Goal: Transaction & Acquisition: Register for event/course

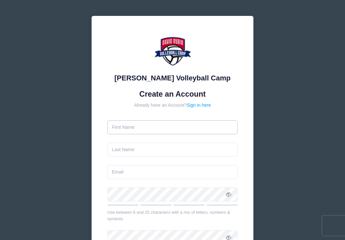
click at [130, 125] on input "text" at bounding box center [173, 127] width 131 height 14
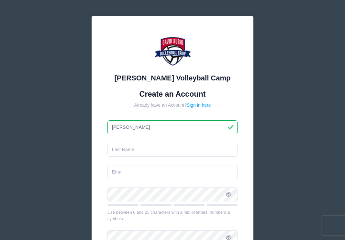
type input "[PERSON_NAME]"
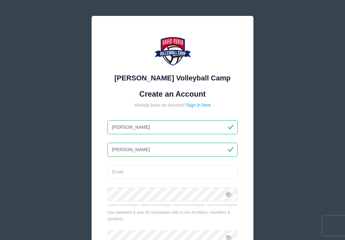
type input "[PERSON_NAME]"
click at [122, 176] on input "email" at bounding box center [173, 172] width 131 height 14
type input "[EMAIL_ADDRESS][DOMAIN_NAME]"
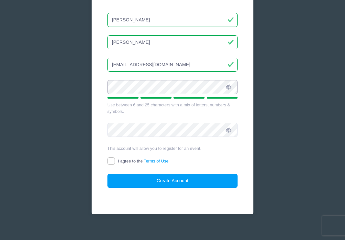
scroll to position [108, 0]
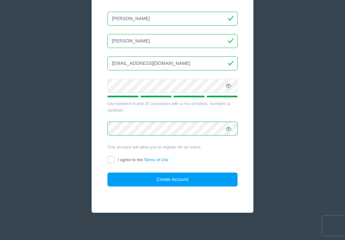
click at [110, 159] on input "I agree to the Terms of Use" at bounding box center [111, 159] width 7 height 7
checkbox input "true"
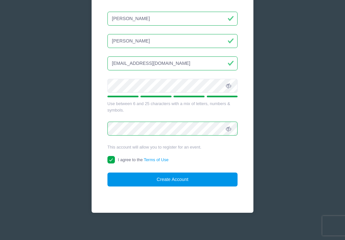
click at [139, 183] on button "Create Account" at bounding box center [173, 179] width 131 height 14
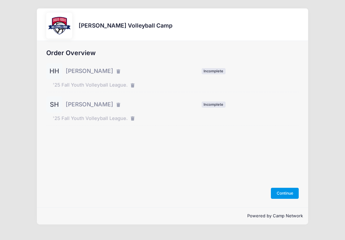
click at [287, 189] on button "Continue" at bounding box center [285, 193] width 28 height 11
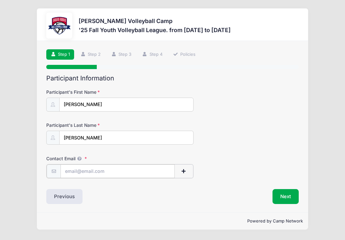
click at [83, 171] on input "Contact Email" at bounding box center [118, 171] width 114 height 14
type input "beccahartzell@gmail.com"
click at [286, 197] on button "Next" at bounding box center [286, 195] width 26 height 15
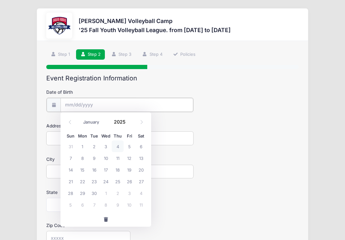
click at [81, 104] on input "Date of Birth" at bounding box center [127, 105] width 133 height 14
click at [69, 105] on input "Date of Birth" at bounding box center [127, 105] width 133 height 14
click at [108, 99] on input "Date of Birth" at bounding box center [127, 105] width 133 height 14
click at [84, 103] on input "Date of Birth" at bounding box center [127, 105] width 133 height 14
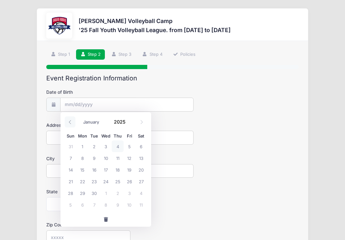
click at [69, 121] on icon at bounding box center [70, 122] width 4 height 4
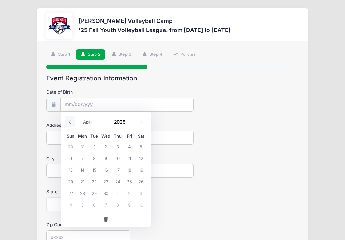
click at [69, 121] on icon at bounding box center [70, 122] width 4 height 4
select select "0"
click at [69, 121] on icon at bounding box center [70, 122] width 4 height 4
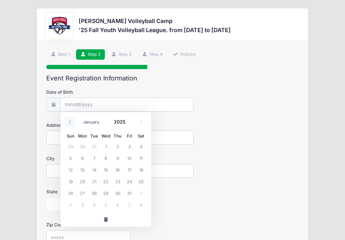
type input "2024"
click at [69, 121] on icon at bounding box center [70, 122] width 4 height 4
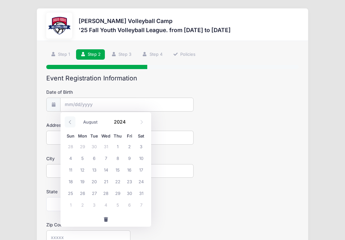
click at [69, 121] on icon at bounding box center [70, 122] width 4 height 4
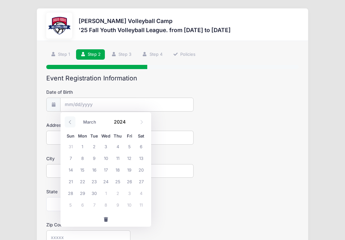
click at [69, 121] on icon at bounding box center [70, 122] width 4 height 4
select select "0"
click at [69, 121] on icon at bounding box center [70, 122] width 4 height 4
type input "2023"
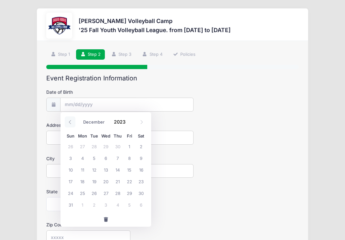
click at [69, 121] on icon at bounding box center [70, 122] width 4 height 4
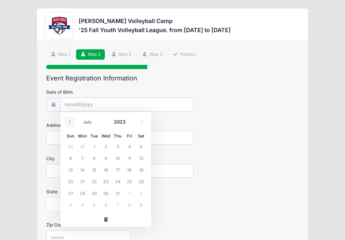
click at [69, 121] on icon at bounding box center [70, 122] width 4 height 4
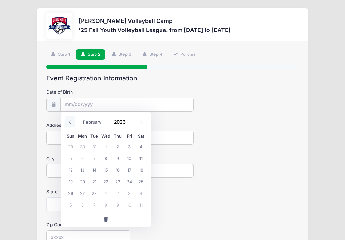
click at [69, 121] on icon at bounding box center [70, 122] width 4 height 4
select select "0"
click at [69, 121] on icon at bounding box center [70, 122] width 4 height 4
type input "2022"
click at [69, 121] on icon at bounding box center [70, 122] width 4 height 4
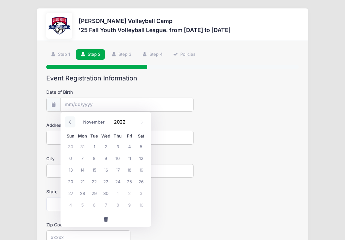
click at [69, 121] on icon at bounding box center [70, 122] width 4 height 4
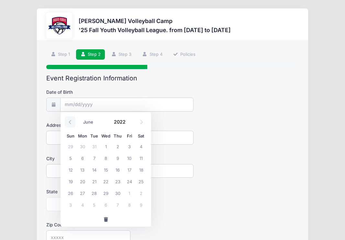
click at [69, 121] on icon at bounding box center [70, 122] width 4 height 4
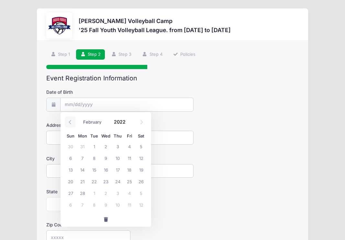
select select "0"
click at [69, 121] on icon at bounding box center [70, 122] width 4 height 4
type input "2021"
click at [69, 121] on icon at bounding box center [70, 122] width 4 height 4
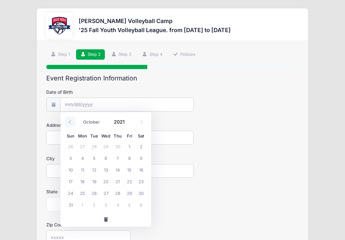
click at [69, 121] on icon at bounding box center [70, 122] width 4 height 4
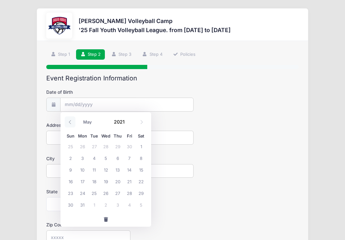
click at [69, 121] on icon at bounding box center [70, 122] width 4 height 4
select select "0"
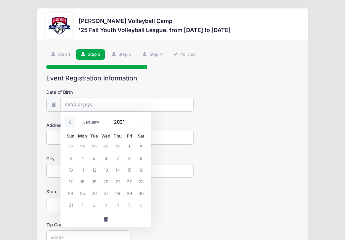
click at [69, 121] on icon at bounding box center [70, 122] width 4 height 4
type input "2020"
click at [69, 121] on icon at bounding box center [70, 122] width 4 height 4
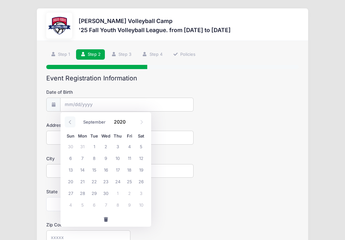
click at [69, 121] on icon at bounding box center [70, 122] width 4 height 4
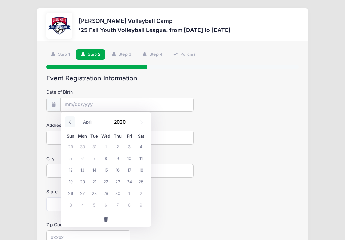
click at [69, 121] on icon at bounding box center [70, 122] width 4 height 4
select select "0"
click at [69, 121] on icon at bounding box center [70, 122] width 4 height 4
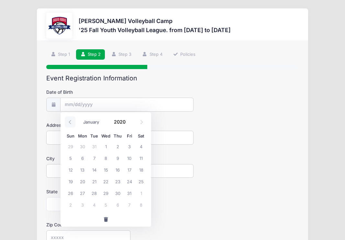
type input "2019"
click at [69, 121] on icon at bounding box center [70, 122] width 4 height 4
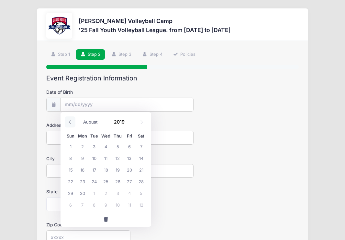
click at [69, 121] on icon at bounding box center [70, 122] width 4 height 4
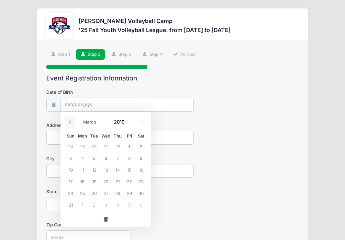
click at [69, 121] on icon at bounding box center [70, 122] width 4 height 4
select select "0"
click at [69, 121] on icon at bounding box center [70, 122] width 4 height 4
type input "2018"
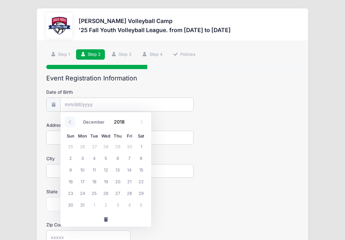
click at [69, 121] on icon at bounding box center [70, 122] width 4 height 4
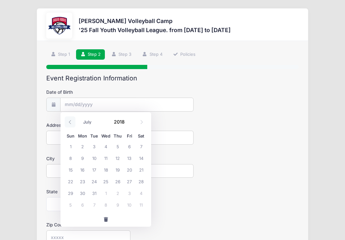
click at [69, 121] on icon at bounding box center [70, 122] width 4 height 4
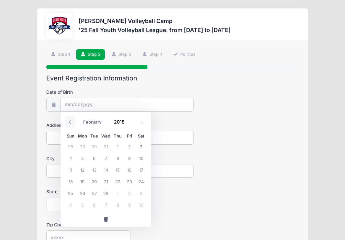
click at [69, 121] on icon at bounding box center [70, 122] width 4 height 4
select select "0"
click at [69, 121] on icon at bounding box center [70, 122] width 4 height 4
type input "2017"
click at [69, 121] on icon at bounding box center [70, 122] width 4 height 4
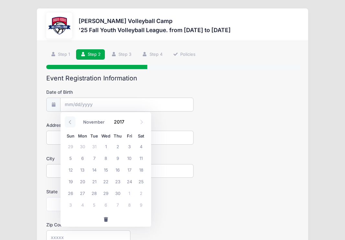
click at [69, 121] on icon at bounding box center [70, 122] width 4 height 4
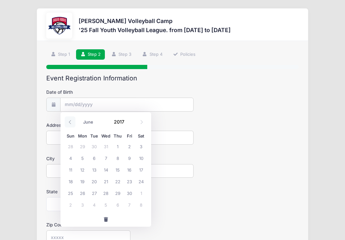
click at [69, 121] on icon at bounding box center [70, 122] width 4 height 4
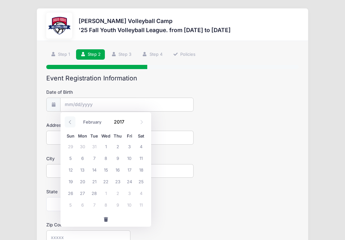
select select "0"
click at [69, 121] on icon at bounding box center [70, 122] width 4 height 4
type input "2016"
click at [69, 121] on icon at bounding box center [70, 122] width 4 height 4
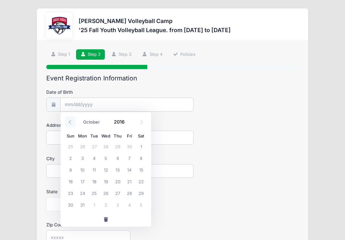
click at [69, 121] on icon at bounding box center [70, 122] width 4 height 4
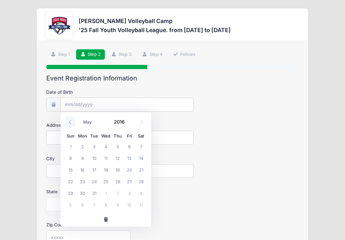
click at [69, 121] on icon at bounding box center [70, 122] width 4 height 4
select select "0"
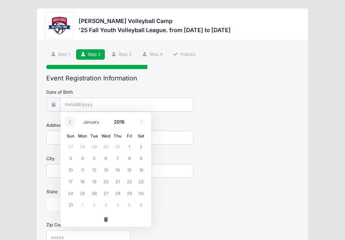
click at [69, 121] on icon at bounding box center [70, 122] width 4 height 4
type input "2015"
click at [69, 121] on icon at bounding box center [70, 122] width 4 height 4
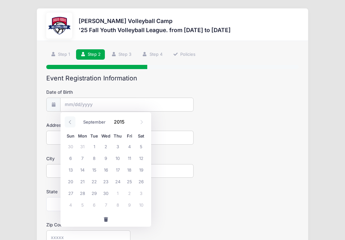
click at [69, 121] on icon at bounding box center [70, 122] width 4 height 4
select select "4"
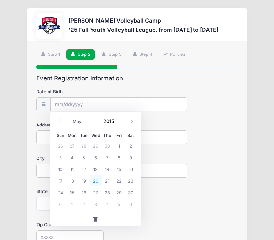
click at [96, 180] on span "20" at bounding box center [96, 181] width 12 height 12
type input "05/20/2015"
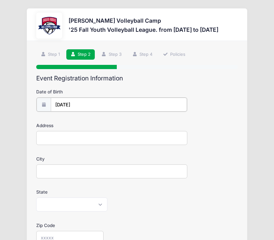
click at [76, 102] on input "05/20/2015" at bounding box center [119, 104] width 136 height 14
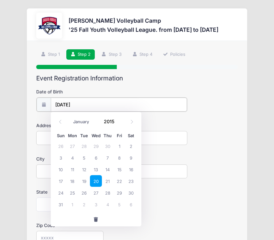
click at [93, 102] on input "05/20/2015" at bounding box center [119, 104] width 136 height 14
click at [218, 121] on form "Date of Birth 05/20/2015 Address City State Alabama Alaska American Samoa Arizo…" at bounding box center [136, 243] width 201 height 310
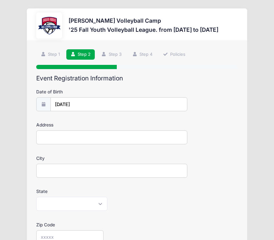
click at [65, 134] on input "Address" at bounding box center [111, 137] width 151 height 14
type input "12400 N Camino del Plata"
type input "Tucson"
select select "AZ"
type input "85755"
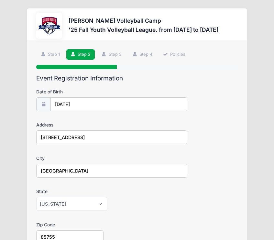
type input "Rebecca Hartzell"
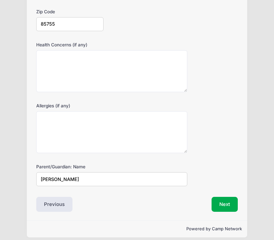
scroll to position [218, 0]
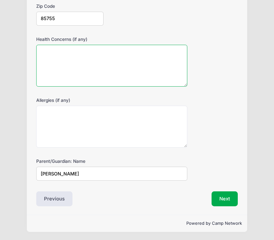
click at [46, 57] on textarea "Health Concerns (if any)" at bounding box center [111, 66] width 151 height 42
drag, startPoint x: 53, startPoint y: 51, endPoint x: 36, endPoint y: 51, distance: 16.8
click at [36, 51] on div "N/A" at bounding box center [111, 66] width 151 height 42
type textarea "N/A"
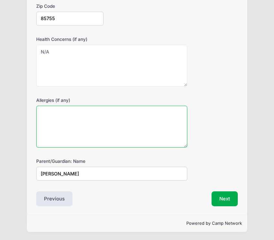
click at [60, 114] on textarea "Allergies (if any)" at bounding box center [111, 127] width 151 height 42
paste textarea "N/A"
type textarea "N/A"
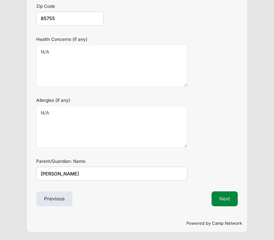
click at [221, 198] on button "Next" at bounding box center [225, 198] width 26 height 15
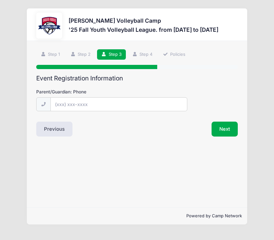
scroll to position [0, 0]
click at [61, 105] on input "Parent/Guardian: Phone" at bounding box center [119, 104] width 136 height 14
type input "(520) 429-3839"
click at [227, 129] on button "Next" at bounding box center [225, 128] width 26 height 15
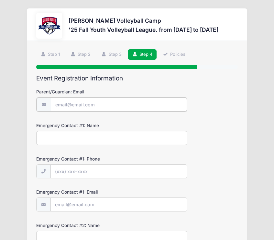
click at [70, 103] on input "Parent/Guardian: Email" at bounding box center [119, 104] width 136 height 14
type input "[EMAIL_ADDRESS][DOMAIN_NAME]"
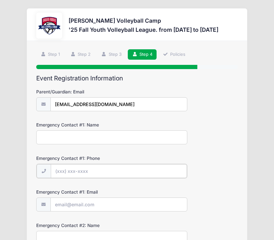
type input "(520) 429-3839"
click at [78, 137] on input "Emergency Contact #1: Name" at bounding box center [111, 137] width 151 height 14
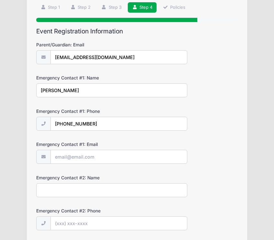
scroll to position [48, 0]
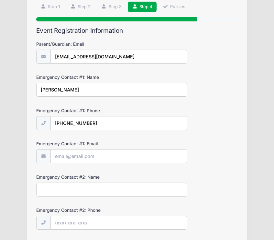
type input "Becca Hartzell"
click at [68, 157] on input "Emergency Contact #1: Email" at bounding box center [119, 156] width 136 height 14
type input "brent.hartzell@gmail.com"
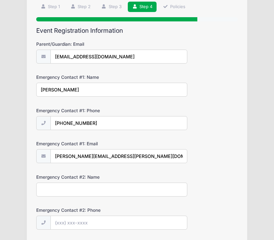
click at [56, 191] on input "Emergency Contact #2: Name" at bounding box center [111, 189] width 151 height 14
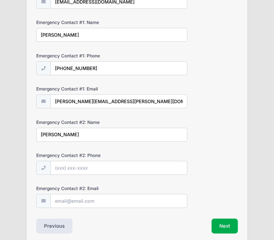
scroll to position [116, 0]
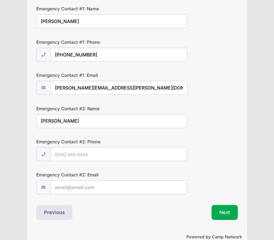
type input "Brent Hartzell"
click at [68, 154] on input "Emergency Contact #2: Phone" at bounding box center [119, 154] width 136 height 14
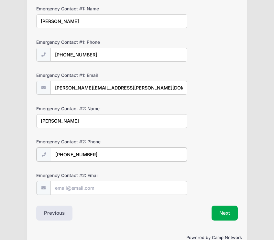
type input "(520) 429-3843"
click at [69, 188] on input "Emergency Contact #2: Email" at bounding box center [119, 187] width 136 height 14
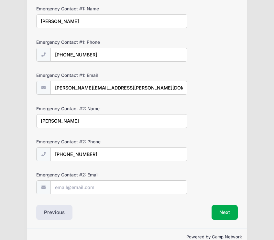
click at [218, 145] on div "Emergency Contact #2: Phone (520) 429-3843" at bounding box center [136, 149] width 201 height 23
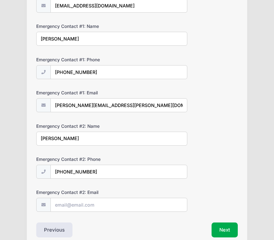
scroll to position [97, 0]
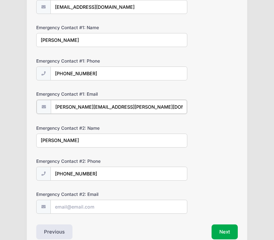
drag, startPoint x: 115, startPoint y: 106, endPoint x: 41, endPoint y: 106, distance: 73.2
click at [41, 106] on div "brent.hartzell@gmail.com" at bounding box center [111, 106] width 151 height 15
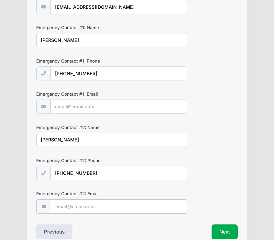
click at [62, 203] on input "Emergency Contact #2: Email" at bounding box center [119, 206] width 136 height 14
paste input "brent.hartzell@gmail.com"
type input "brent.hartzell@gmail.com"
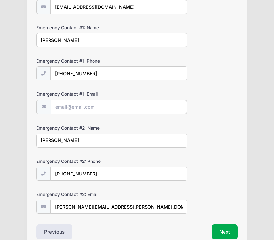
click at [72, 105] on input "Emergency Contact #1: Email" at bounding box center [119, 107] width 136 height 14
type input "[EMAIL_ADDRESS][DOMAIN_NAME]"
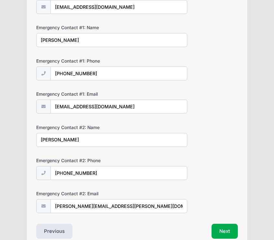
click at [208, 107] on div "Emergency Contact #1: Email beccahartzell@gmail.com" at bounding box center [136, 102] width 201 height 23
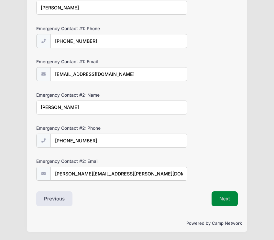
click at [222, 199] on button "Next" at bounding box center [225, 198] width 26 height 15
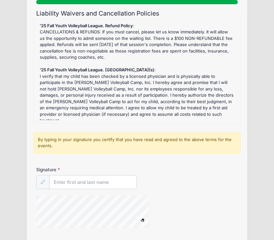
scroll to position [69, 0]
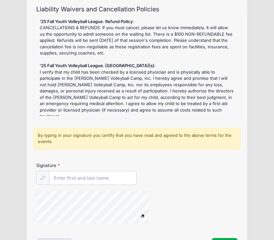
click at [87, 135] on div "By typing in your signature you certify that you have read and agreed to the ab…" at bounding box center [137, 139] width 208 height 22
click at [63, 175] on input "Signature" at bounding box center [93, 178] width 87 height 14
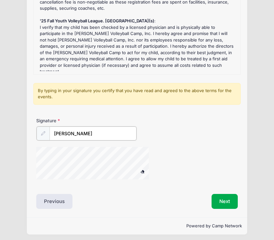
type input "Rebecca Hartzell"
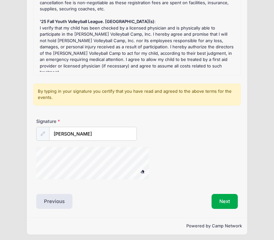
click at [142, 169] on span at bounding box center [142, 171] width 5 height 4
click at [225, 199] on button "Next" at bounding box center [225, 201] width 26 height 15
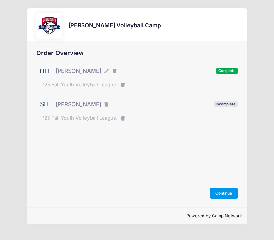
click at [224, 194] on button "Continue" at bounding box center [224, 193] width 28 height 11
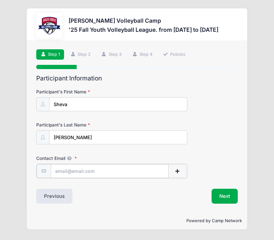
click at [70, 169] on input "Contact Email" at bounding box center [110, 171] width 118 height 14
type input "beccahartzell@gmail.com"
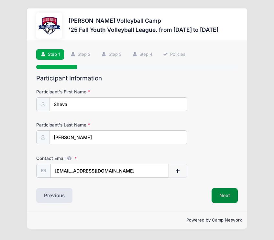
click at [222, 198] on button "Next" at bounding box center [225, 195] width 26 height 15
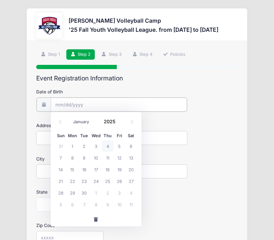
click at [60, 103] on input "Date of Birth" at bounding box center [119, 104] width 136 height 14
click at [60, 121] on icon at bounding box center [60, 121] width 4 height 4
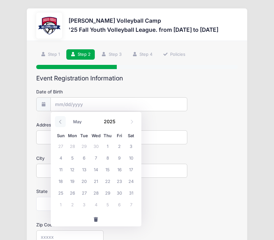
click at [60, 121] on icon at bounding box center [60, 121] width 4 height 4
select select "0"
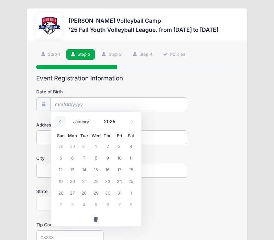
click at [60, 121] on icon at bounding box center [60, 121] width 4 height 4
type input "2024"
click at [60, 121] on icon at bounding box center [60, 121] width 4 height 4
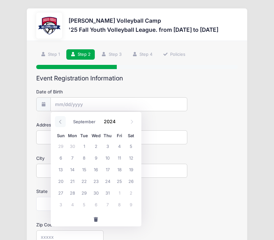
click at [60, 121] on icon at bounding box center [60, 121] width 4 height 4
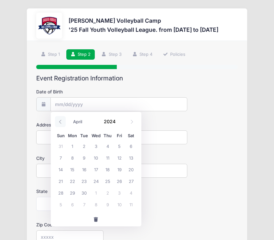
click at [60, 121] on icon at bounding box center [60, 121] width 4 height 4
select select "0"
click at [60, 121] on icon at bounding box center [60, 121] width 4 height 4
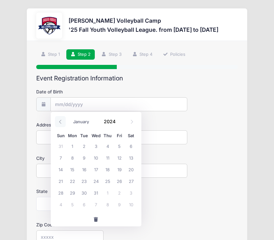
type input "2023"
click at [60, 121] on icon at bounding box center [60, 121] width 4 height 4
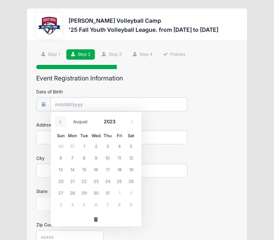
click at [60, 121] on icon at bounding box center [60, 121] width 4 height 4
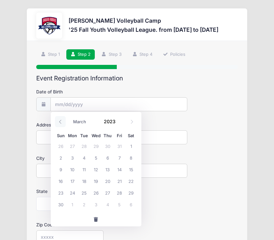
click at [60, 121] on icon at bounding box center [60, 121] width 4 height 4
select select "0"
click at [60, 121] on icon at bounding box center [60, 121] width 4 height 4
type input "2022"
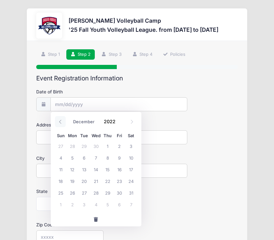
click at [60, 121] on icon at bounding box center [60, 121] width 4 height 4
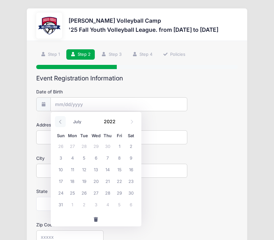
click at [60, 121] on icon at bounding box center [60, 121] width 4 height 4
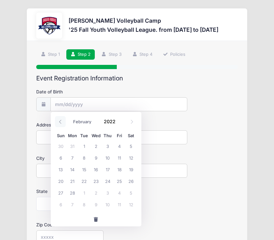
click at [60, 121] on icon at bounding box center [60, 121] width 4 height 4
select select "0"
click at [60, 121] on icon at bounding box center [60, 121] width 4 height 4
type input "2021"
click at [60, 121] on icon at bounding box center [60, 121] width 4 height 4
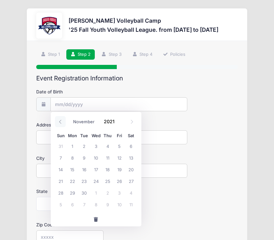
click at [60, 121] on icon at bounding box center [60, 121] width 4 height 4
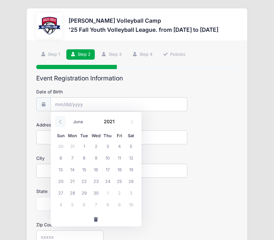
click at [60, 121] on icon at bounding box center [60, 121] width 4 height 4
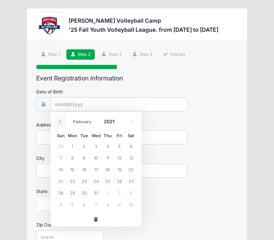
select select "0"
click at [60, 121] on icon at bounding box center [60, 121] width 4 height 4
type input "2020"
click at [60, 121] on icon at bounding box center [60, 121] width 4 height 4
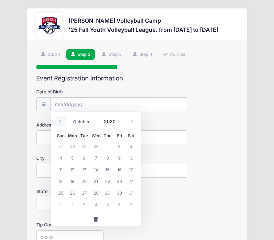
click at [60, 121] on icon at bounding box center [60, 121] width 4 height 4
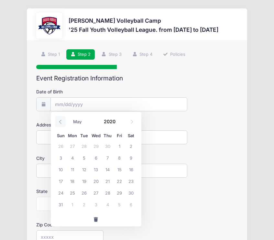
click at [60, 121] on icon at bounding box center [60, 121] width 4 height 4
select select "0"
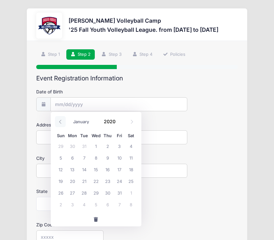
click at [60, 121] on icon at bounding box center [60, 121] width 4 height 4
type input "2019"
click at [60, 121] on icon at bounding box center [60, 121] width 4 height 4
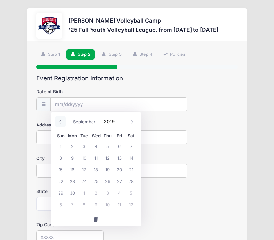
click at [60, 121] on icon at bounding box center [60, 121] width 4 height 4
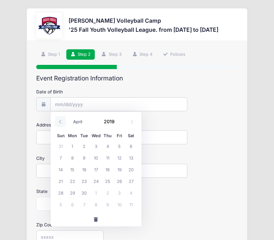
click at [60, 121] on icon at bounding box center [60, 121] width 4 height 4
select select "0"
click at [60, 121] on icon at bounding box center [60, 121] width 4 height 4
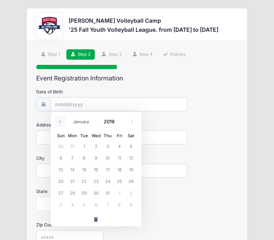
type input "2018"
click at [60, 121] on icon at bounding box center [60, 121] width 4 height 4
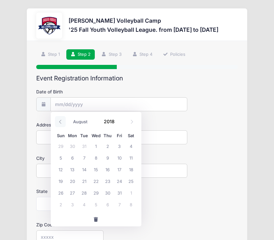
click at [60, 121] on icon at bounding box center [60, 121] width 4 height 4
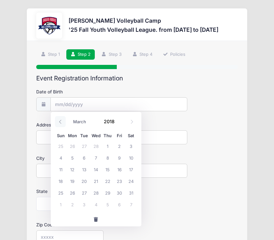
click at [60, 121] on icon at bounding box center [60, 121] width 4 height 4
select select "0"
click at [60, 121] on icon at bounding box center [60, 121] width 4 height 4
type input "2017"
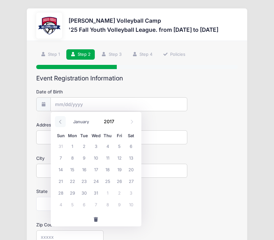
click at [60, 121] on icon at bounding box center [60, 121] width 4 height 4
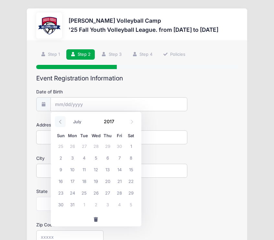
click at [60, 121] on icon at bounding box center [60, 121] width 4 height 4
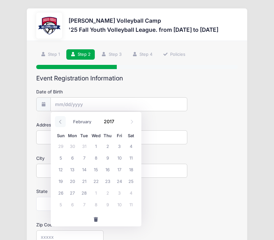
click at [60, 121] on icon at bounding box center [60, 121] width 4 height 4
select select "0"
click at [60, 121] on icon at bounding box center [60, 121] width 4 height 4
type input "2016"
click at [60, 121] on icon at bounding box center [60, 121] width 4 height 4
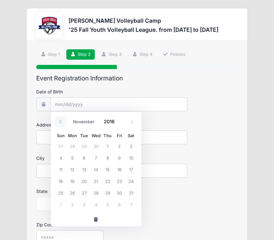
click at [60, 121] on icon at bounding box center [60, 121] width 4 height 4
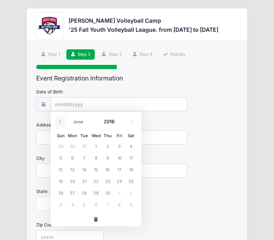
click at [60, 121] on icon at bounding box center [60, 121] width 4 height 4
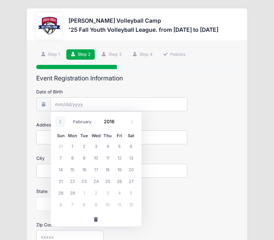
select select "0"
click at [60, 121] on icon at bounding box center [60, 121] width 4 height 4
type input "2015"
click at [60, 121] on icon at bounding box center [60, 121] width 4 height 4
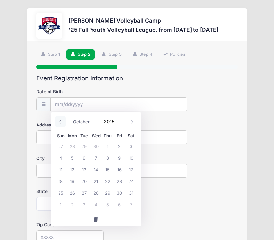
click at [60, 121] on icon at bounding box center [60, 121] width 4 height 4
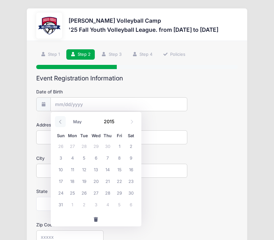
click at [60, 121] on icon at bounding box center [60, 121] width 4 height 4
select select "0"
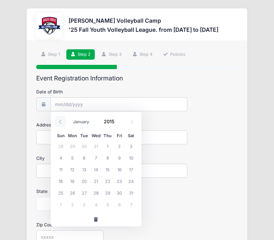
click at [60, 121] on icon at bounding box center [60, 121] width 4 height 4
type input "2014"
click at [60, 121] on icon at bounding box center [60, 121] width 4 height 4
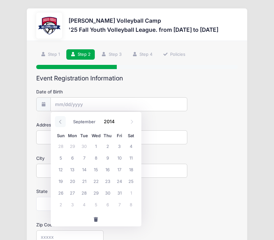
click at [60, 121] on icon at bounding box center [60, 121] width 4 height 4
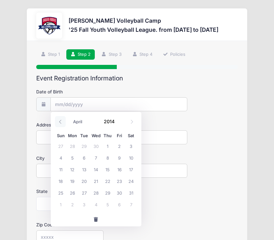
click at [60, 121] on icon at bounding box center [60, 121] width 4 height 4
select select "0"
click at [60, 121] on icon at bounding box center [60, 121] width 4 height 4
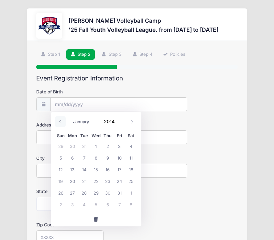
type input "2013"
click at [60, 121] on icon at bounding box center [60, 121] width 4 height 4
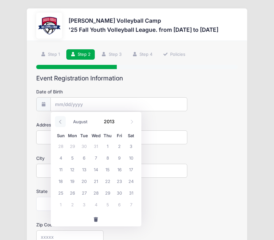
click at [60, 121] on icon at bounding box center [60, 121] width 4 height 4
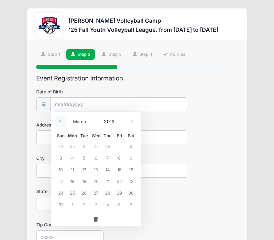
click at [60, 121] on icon at bounding box center [60, 121] width 4 height 4
select select "0"
click at [60, 121] on icon at bounding box center [60, 121] width 4 height 4
type input "2012"
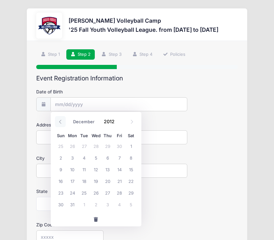
click at [60, 121] on icon at bounding box center [60, 121] width 4 height 4
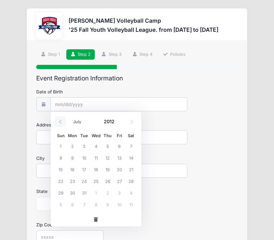
click at [60, 121] on icon at bounding box center [60, 121] width 4 height 4
select select "5"
click at [73, 192] on span "25" at bounding box center [73, 193] width 12 height 12
type input "06/25/2012"
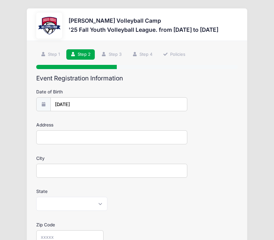
click at [54, 143] on input "Address" at bounding box center [111, 137] width 151 height 14
type input "12400 N Camino del Plata"
type input "Tucson"
select select "AZ"
type input "85755"
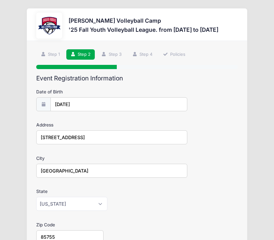
type input "Rebecca Hartzell"
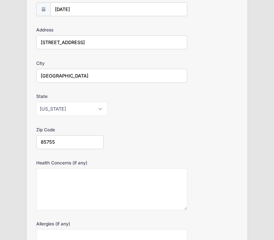
scroll to position [96, 0]
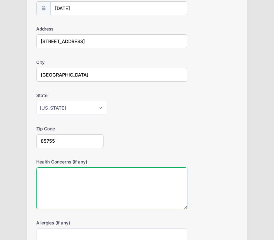
click at [70, 177] on textarea "Health Concerns (if any)" at bounding box center [111, 188] width 151 height 42
paste textarea "brent.hartzell@gmail.com"
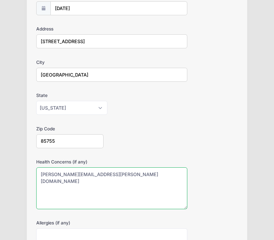
drag, startPoint x: 101, startPoint y: 173, endPoint x: 18, endPoint y: 172, distance: 82.9
click at [18, 172] on div "David Rubio Volleyball Camp '25 Fall Youth Volleyball League. from 09/02 to 10/…" at bounding box center [137, 133] width 265 height 458
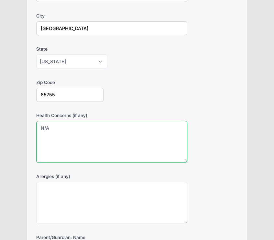
scroll to position [144, 0]
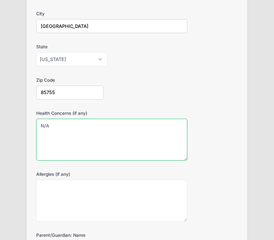
drag, startPoint x: 52, startPoint y: 125, endPoint x: 39, endPoint y: 125, distance: 13.0
click at [39, 125] on textarea "N/A" at bounding box center [111, 140] width 151 height 42
type textarea "N/A"
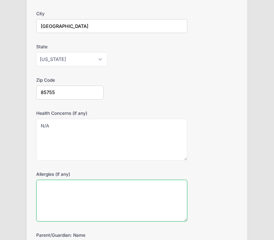
click at [51, 187] on textarea "Allergies (if any)" at bounding box center [111, 200] width 151 height 42
paste textarea "N/A"
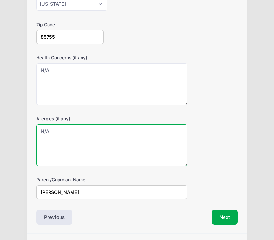
scroll to position [204, 0]
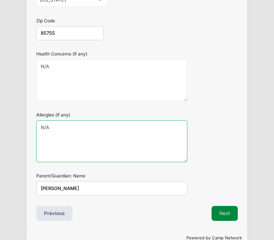
type textarea "N/A"
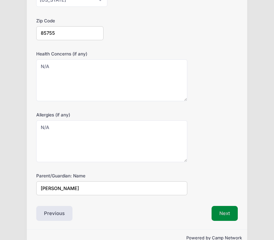
click at [223, 214] on button "Next" at bounding box center [225, 213] width 26 height 15
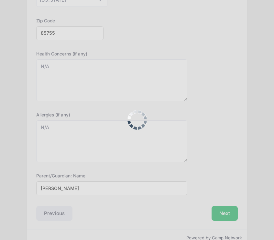
scroll to position [0, 0]
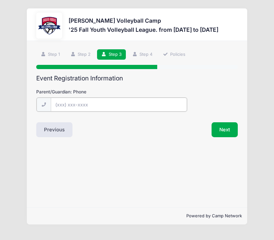
click at [61, 105] on input "Parent/Guardian: Phone" at bounding box center [119, 104] width 136 height 14
type input "(520) 429-3839"
click at [230, 131] on button "Next" at bounding box center [225, 128] width 26 height 15
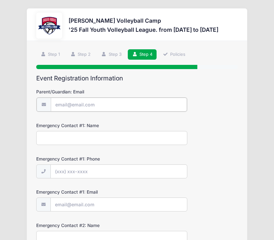
click at [68, 104] on input "Parent/Guardian: Email" at bounding box center [119, 104] width 136 height 14
type input "[EMAIL_ADDRESS][DOMAIN_NAME]"
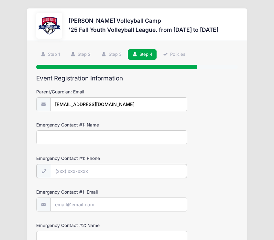
type input "(520) 429-3839"
click at [57, 139] on input "Emergency Contact #1: Name" at bounding box center [111, 137] width 151 height 14
type input "Becca Hartzell"
click at [65, 200] on input "Emergency Contact #1: Email" at bounding box center [119, 204] width 136 height 14
type input "[EMAIL_ADDRESS][DOMAIN_NAME]"
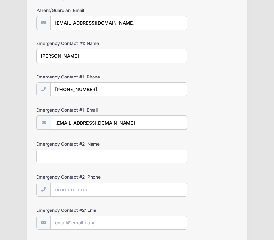
scroll to position [85, 0]
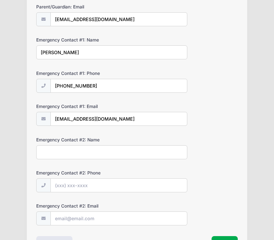
click at [53, 157] on input "Emergency Contact #2: Name" at bounding box center [111, 152] width 151 height 14
type input "Brent Hartzell"
click at [69, 184] on input "Emergency Contact #2: Phone" at bounding box center [119, 185] width 136 height 14
type input "(520) 429-3843"
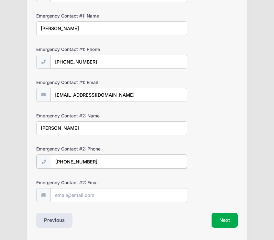
scroll to position [130, 0]
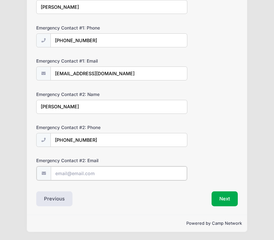
click at [66, 171] on input "Emergency Contact #2: Email" at bounding box center [119, 173] width 136 height 14
type input "brent.hartzell@gmail.com"
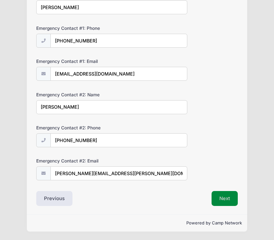
click at [221, 201] on button "Next" at bounding box center [225, 198] width 26 height 15
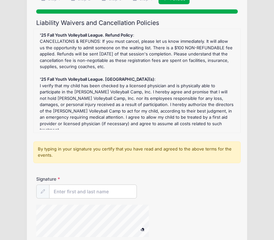
scroll to position [64, 0]
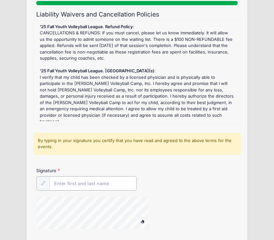
click at [64, 180] on input "Signature" at bounding box center [93, 183] width 87 height 14
type input "Rebecca Hartzell"
click at [142, 219] on span at bounding box center [142, 221] width 5 height 4
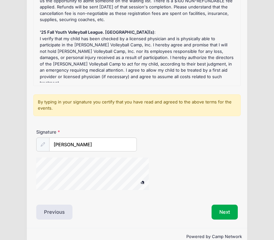
scroll to position [113, 0]
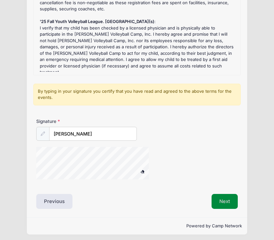
click at [226, 201] on button "Next" at bounding box center [225, 201] width 26 height 15
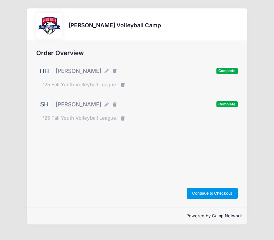
click at [219, 193] on button "Continue to Checkout" at bounding box center [212, 193] width 51 height 11
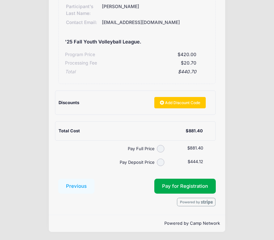
scroll to position [212, 0]
click at [162, 147] on input "Pay Full Price" at bounding box center [160, 148] width 7 height 7
radio input "true"
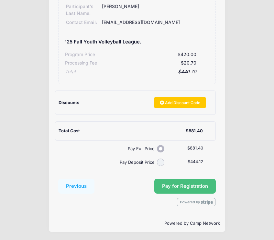
click at [188, 183] on button "Pay for Registration" at bounding box center [185, 185] width 62 height 15
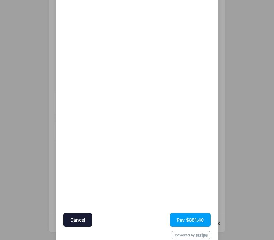
scroll to position [119, 0]
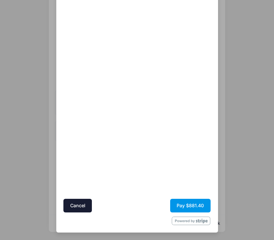
click at [185, 205] on button "Pay $881.40" at bounding box center [190, 206] width 40 height 14
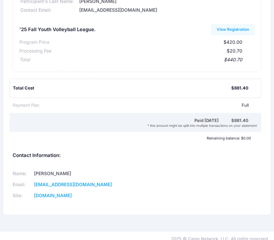
scroll to position [178, 0]
